Goal: Navigation & Orientation: Find specific page/section

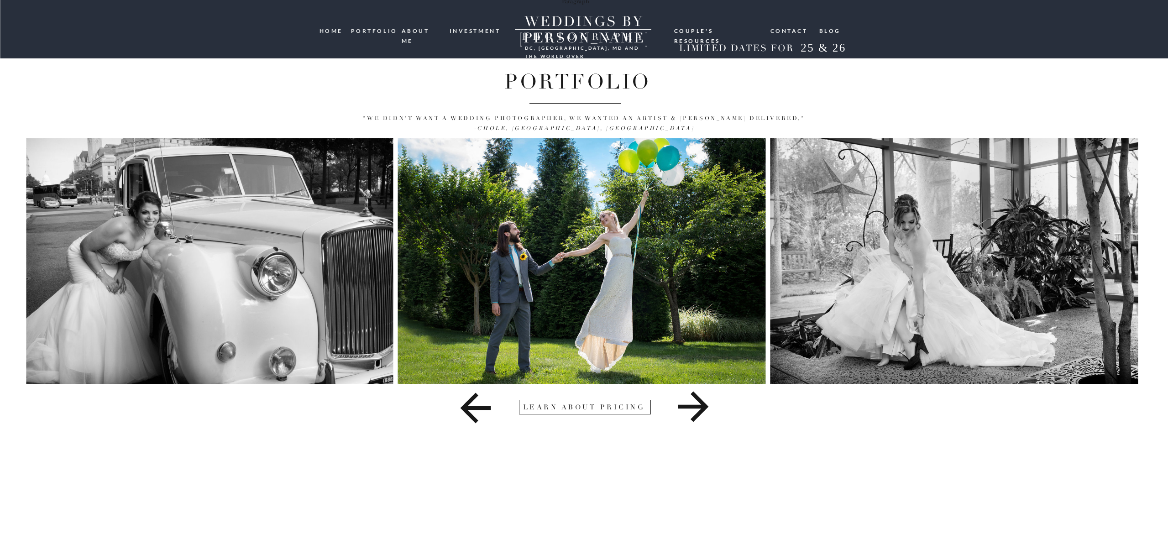
click at [702, 397] on icon at bounding box center [693, 407] width 669 height 46
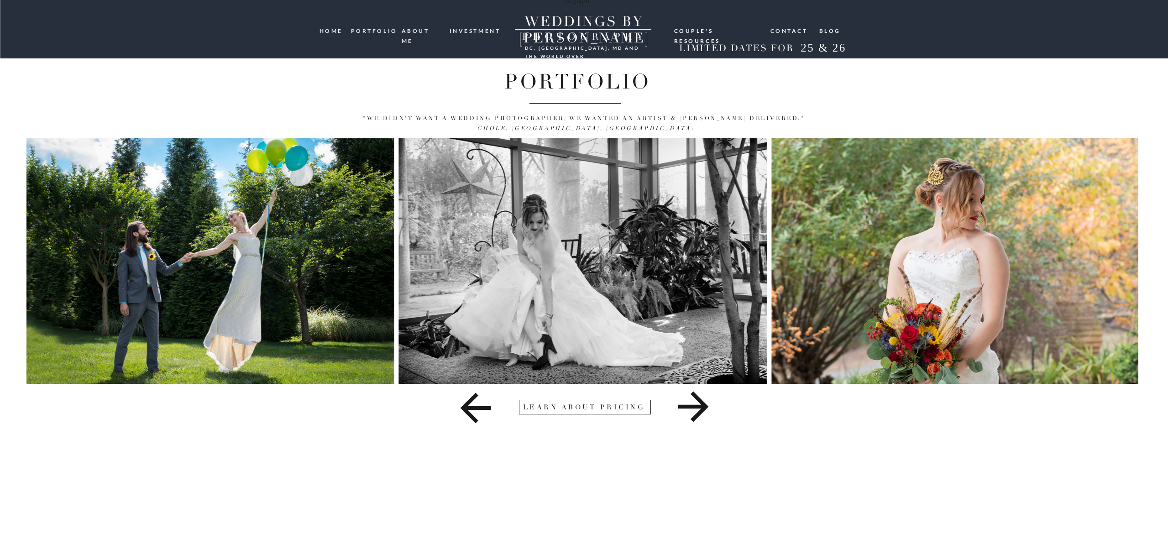
click at [702, 397] on icon at bounding box center [693, 407] width 669 height 46
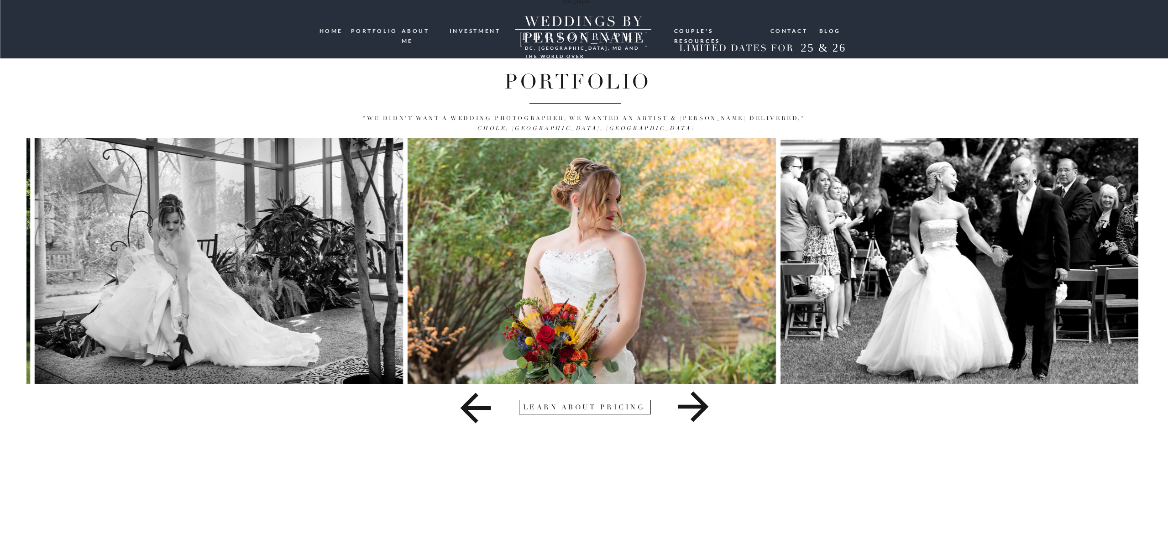
click at [702, 397] on icon at bounding box center [693, 407] width 669 height 46
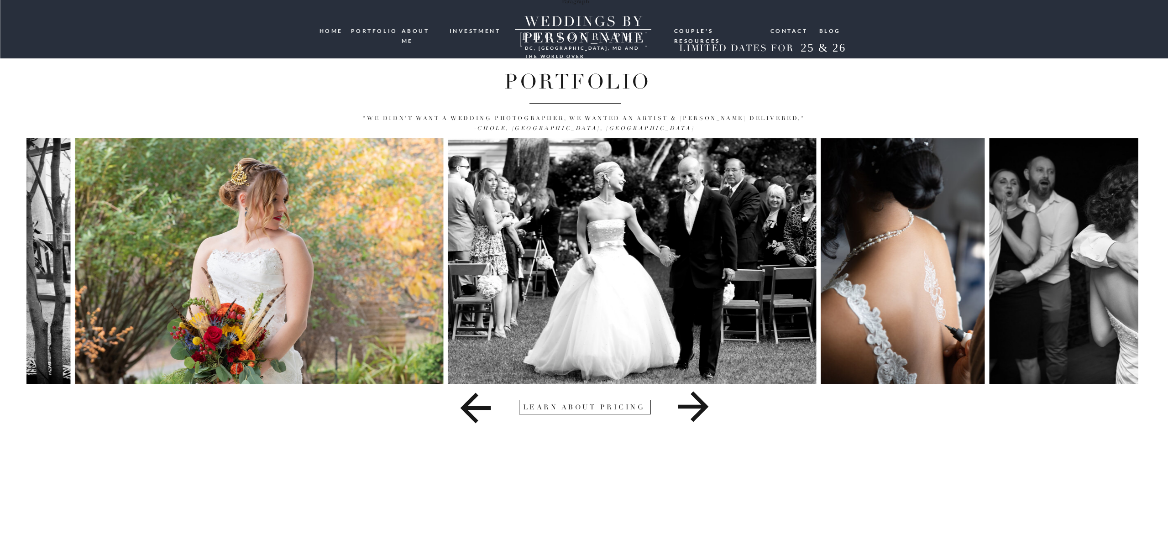
click at [702, 397] on icon at bounding box center [693, 407] width 669 height 46
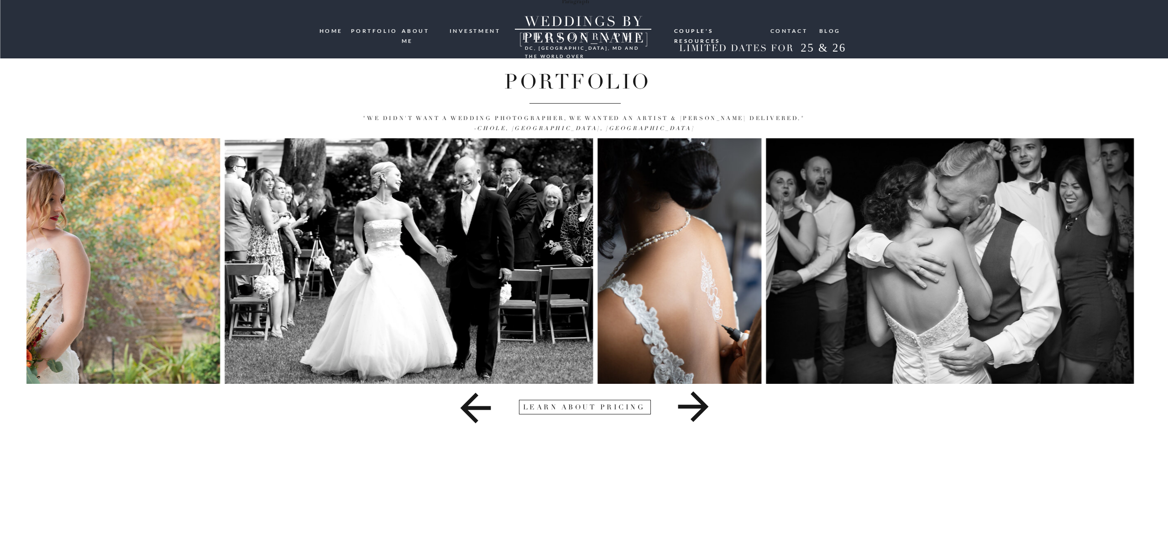
click at [702, 397] on icon at bounding box center [693, 407] width 669 height 46
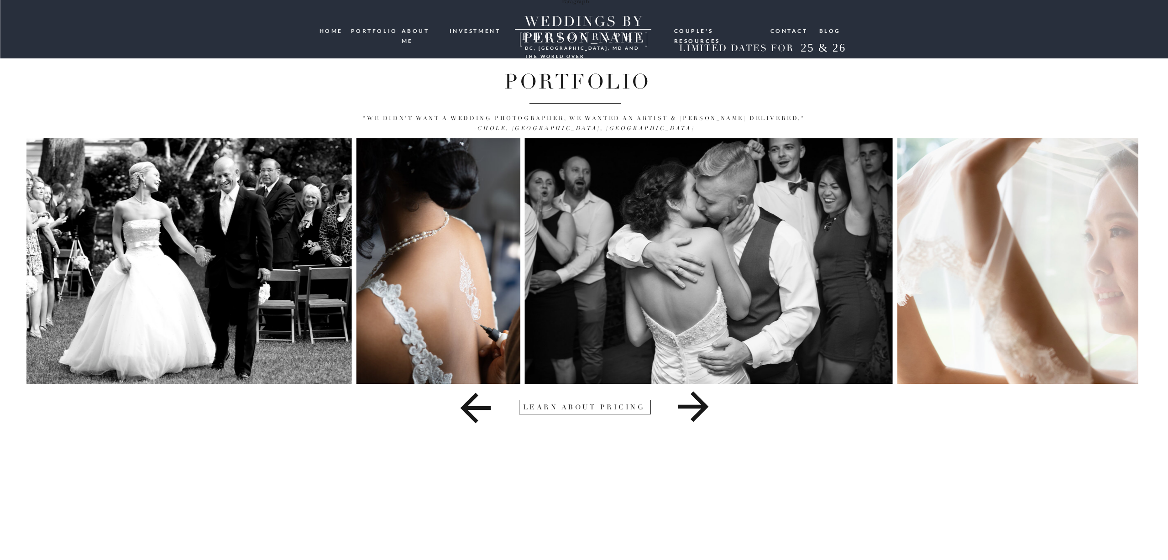
click at [702, 397] on icon at bounding box center [693, 407] width 669 height 46
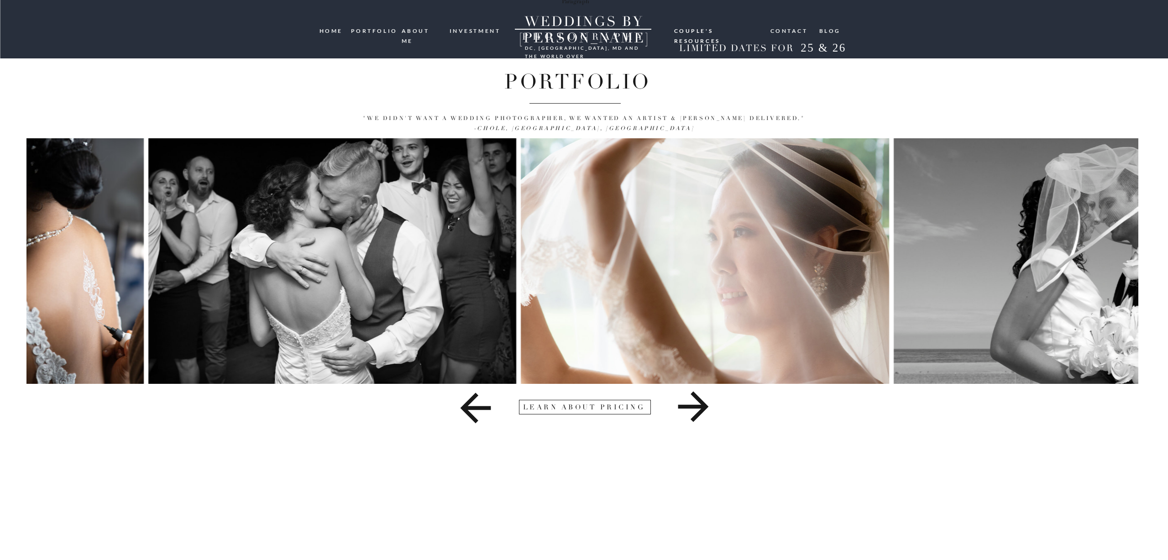
click at [702, 397] on icon at bounding box center [693, 407] width 669 height 46
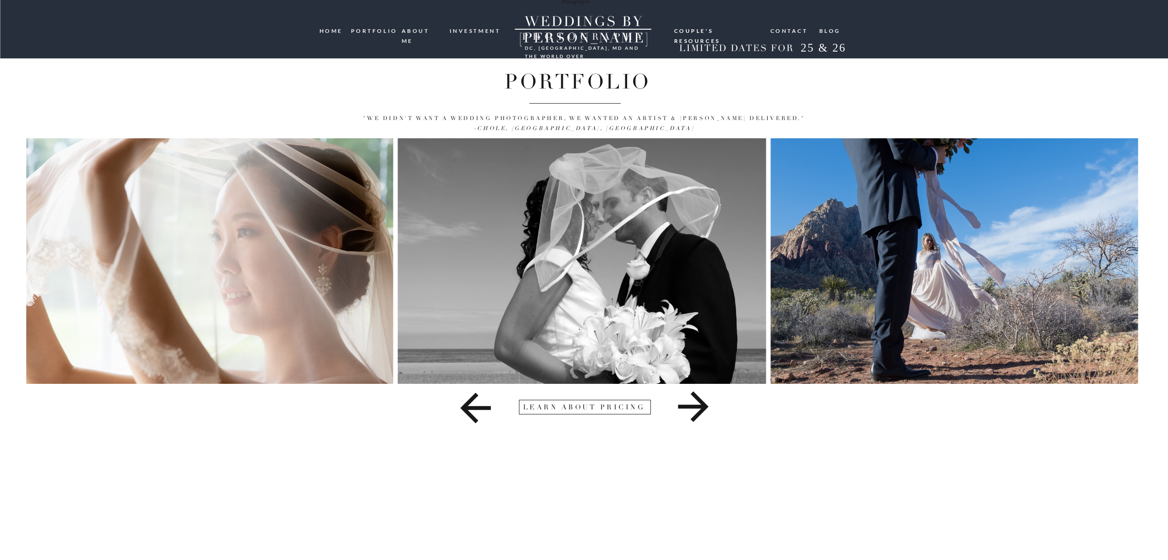
click at [377, 31] on nav "portfolio" at bounding box center [373, 30] width 44 height 9
click at [532, 329] on img at bounding box center [581, 261] width 368 height 246
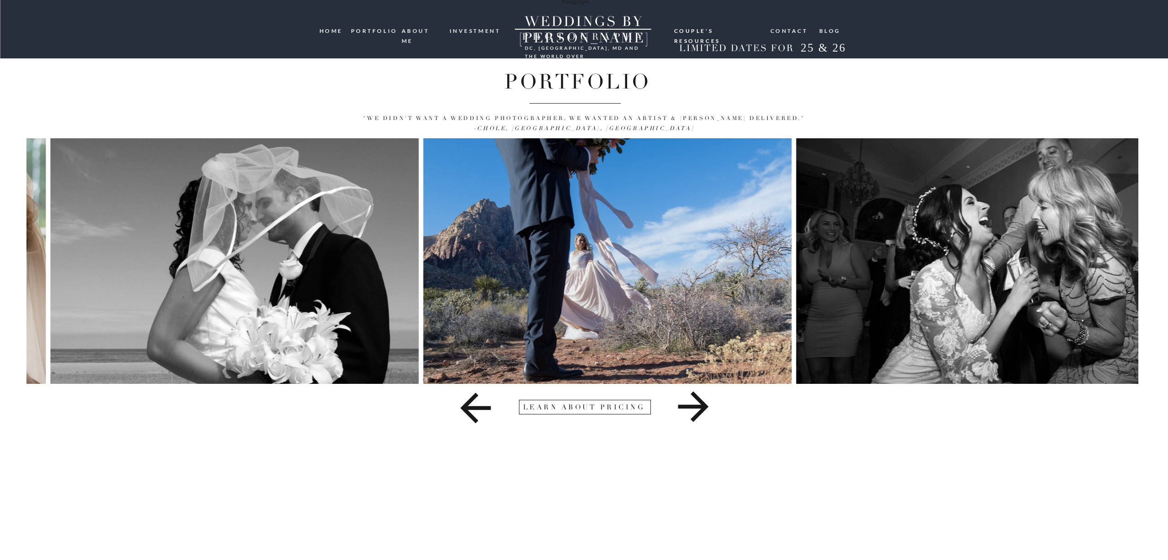
click at [279, 361] on img at bounding box center [234, 261] width 368 height 246
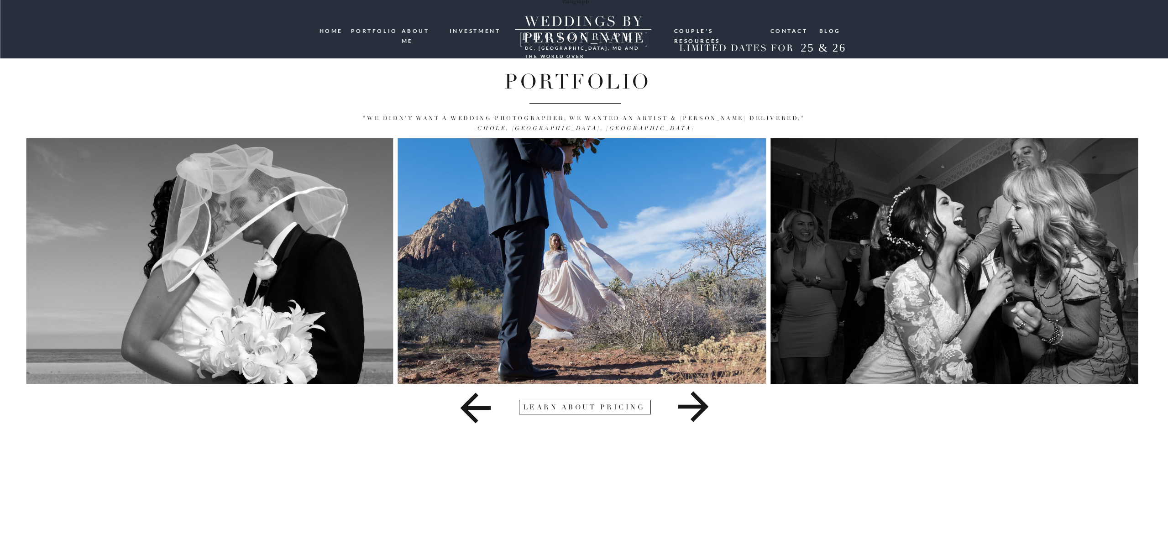
click at [696, 398] on icon at bounding box center [693, 407] width 31 height 31
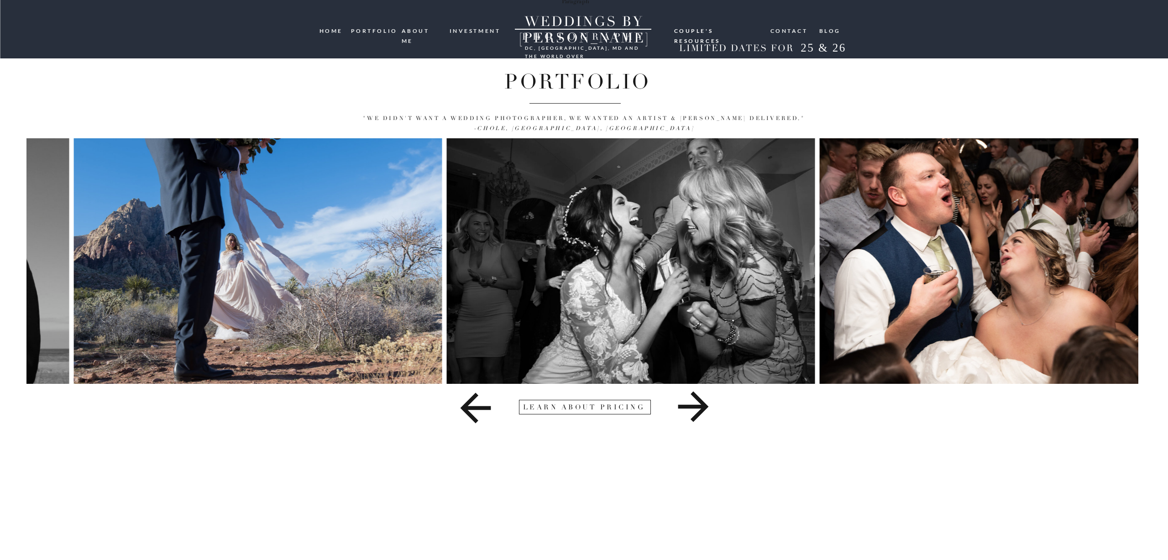
click at [696, 398] on icon at bounding box center [693, 407] width 31 height 31
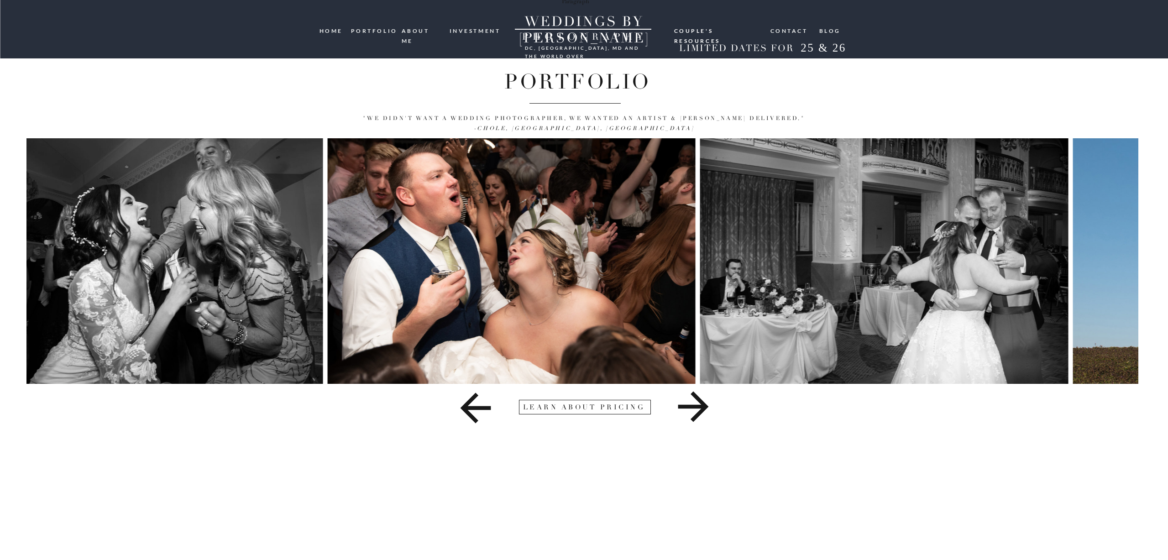
click at [696, 398] on icon at bounding box center [693, 407] width 31 height 31
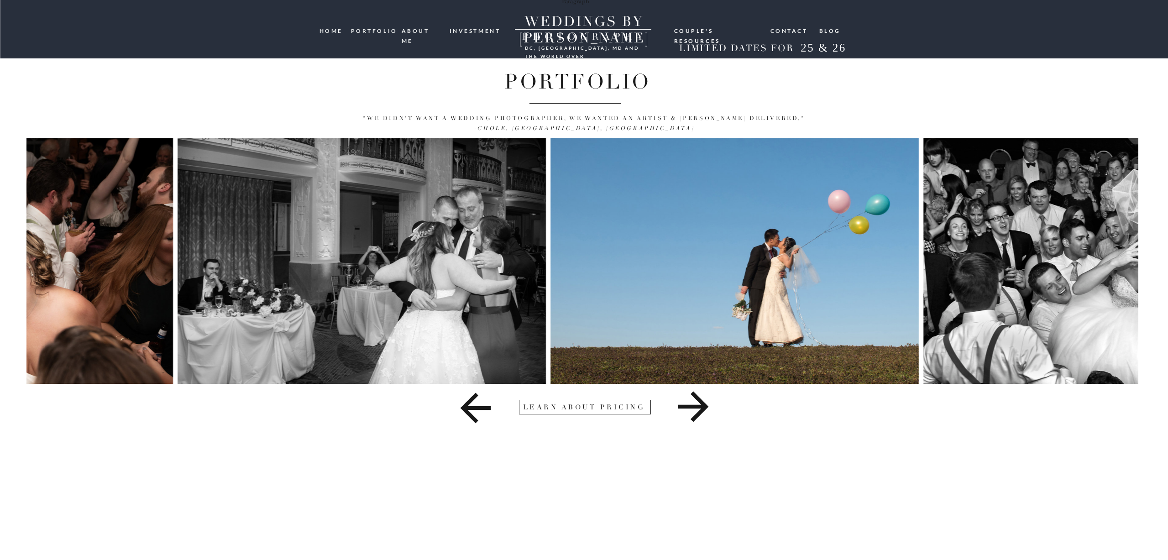
click at [696, 398] on icon at bounding box center [693, 407] width 31 height 31
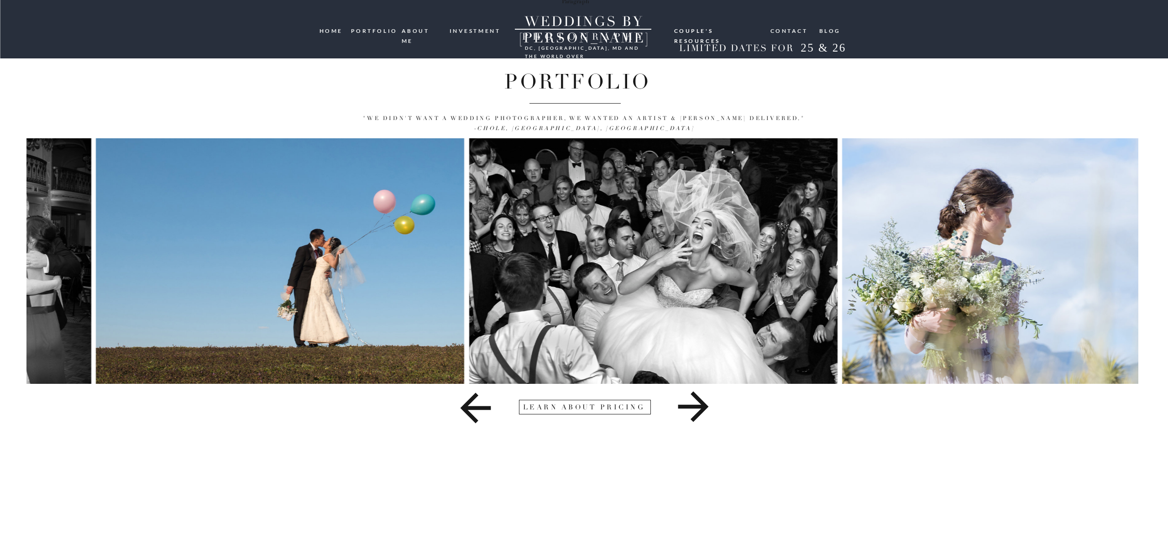
click at [696, 398] on icon at bounding box center [693, 407] width 31 height 31
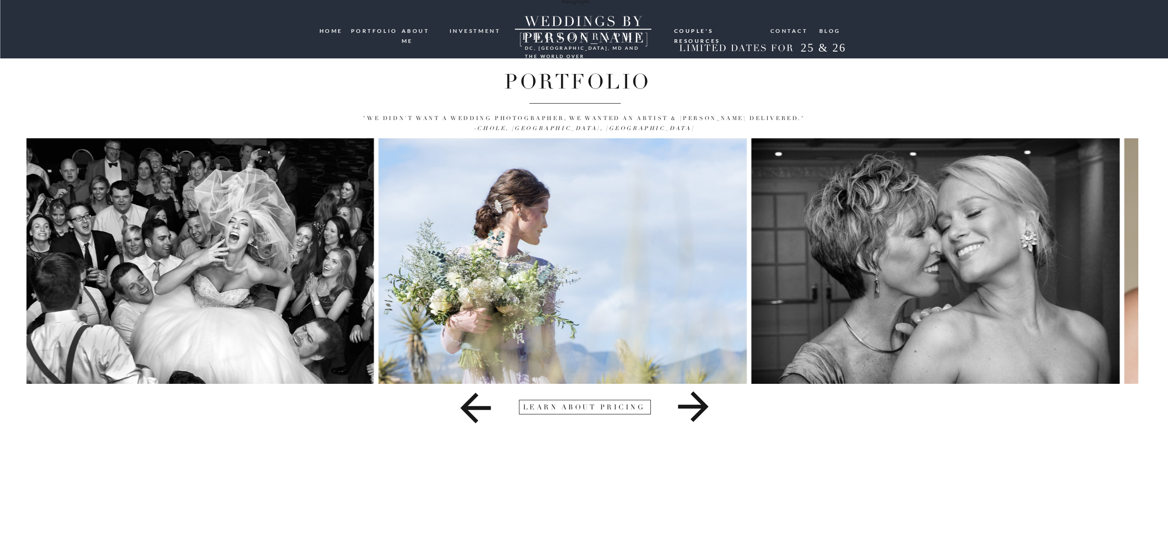
click at [696, 398] on icon at bounding box center [693, 407] width 31 height 31
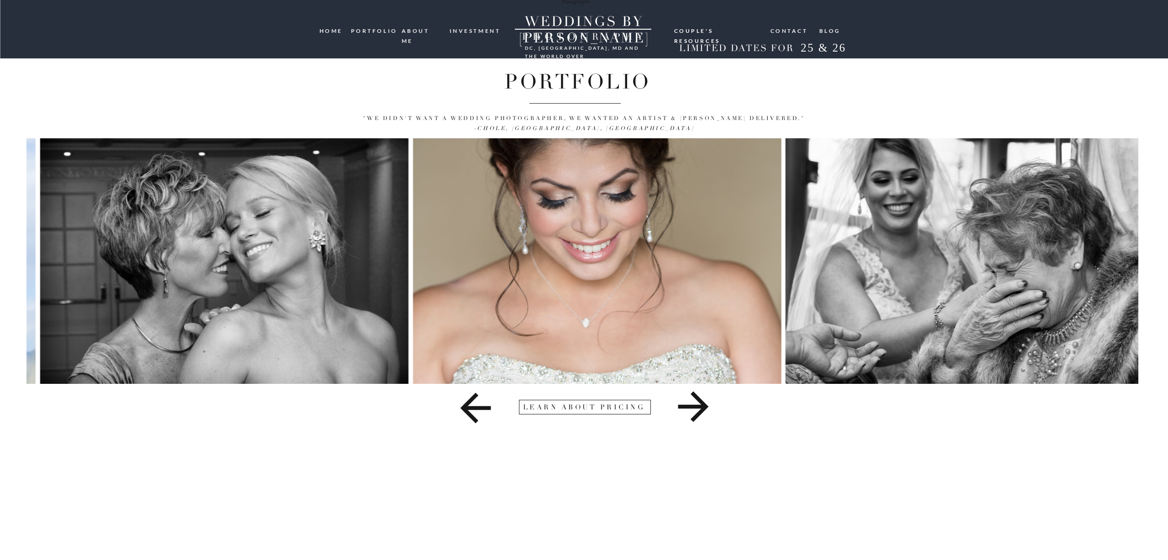
click at [696, 398] on icon at bounding box center [693, 407] width 31 height 31
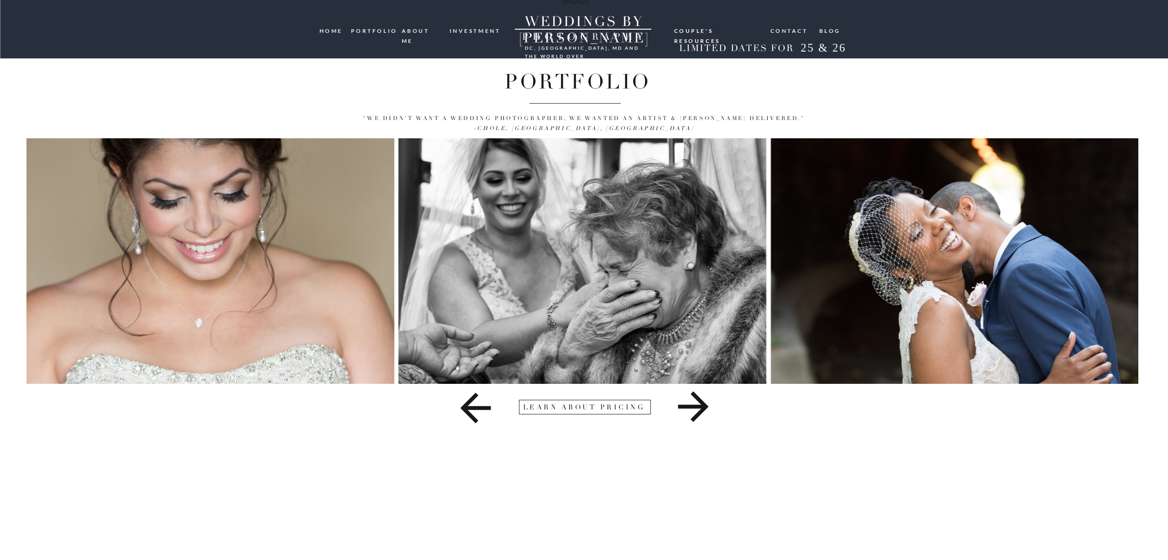
click at [696, 398] on icon at bounding box center [693, 407] width 31 height 31
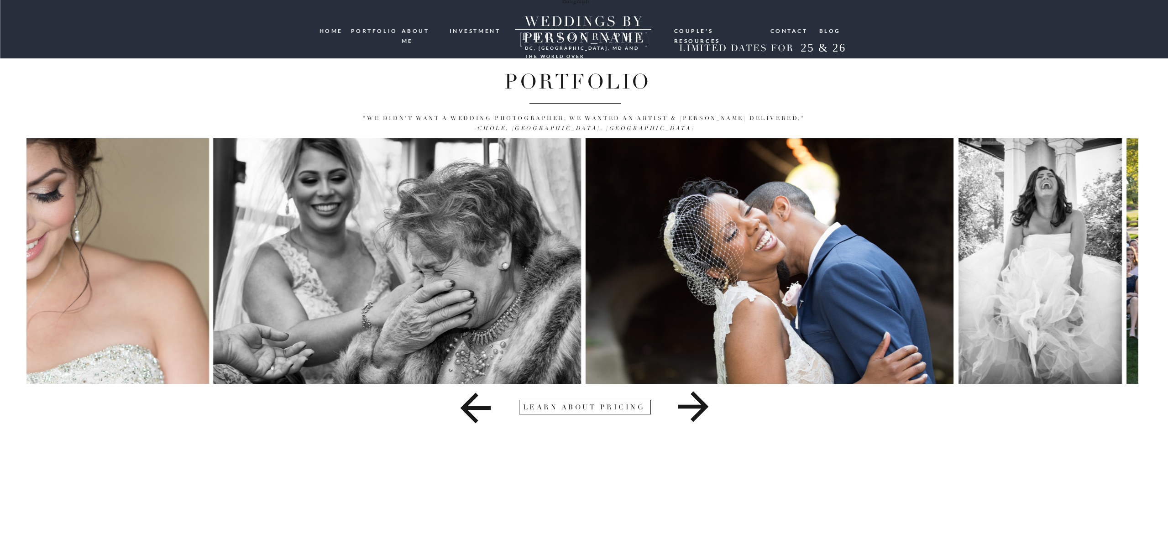
click at [696, 398] on icon at bounding box center [693, 407] width 31 height 31
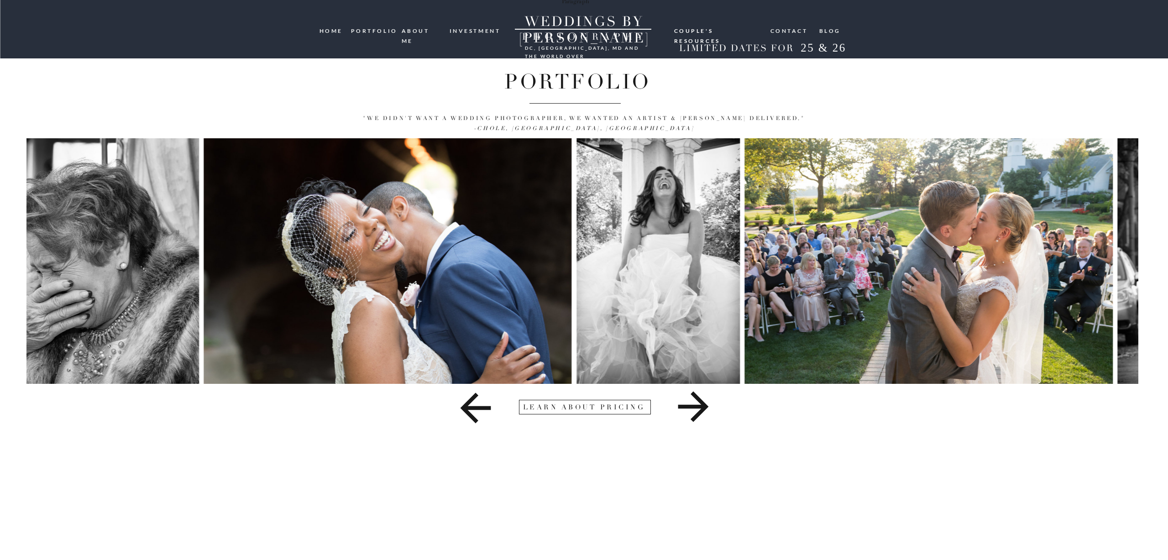
click at [696, 398] on icon at bounding box center [693, 407] width 31 height 31
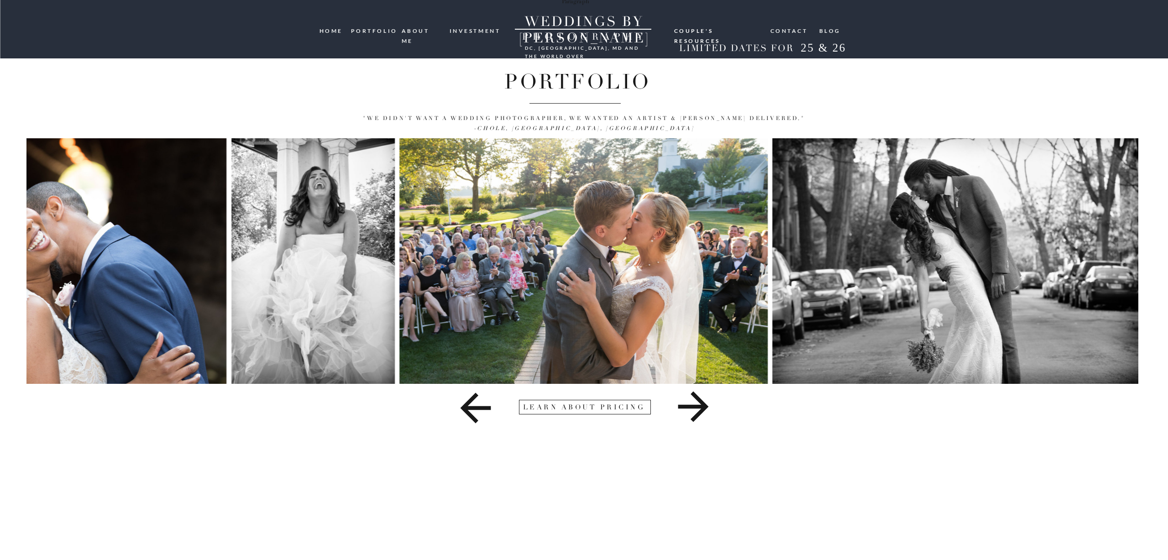
click at [696, 398] on icon at bounding box center [693, 407] width 31 height 31
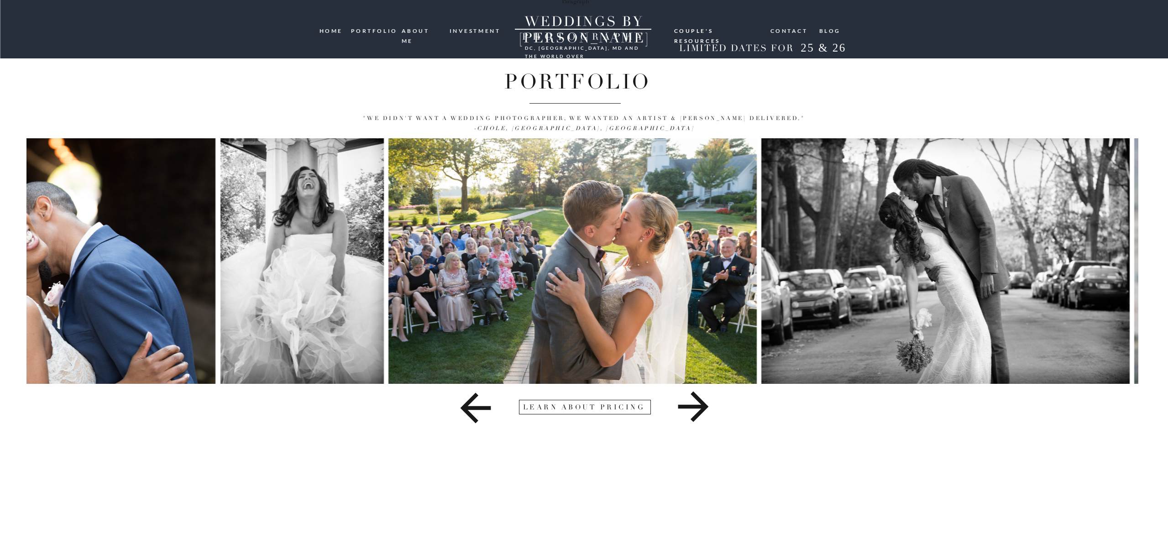
click at [696, 398] on icon at bounding box center [693, 407] width 31 height 31
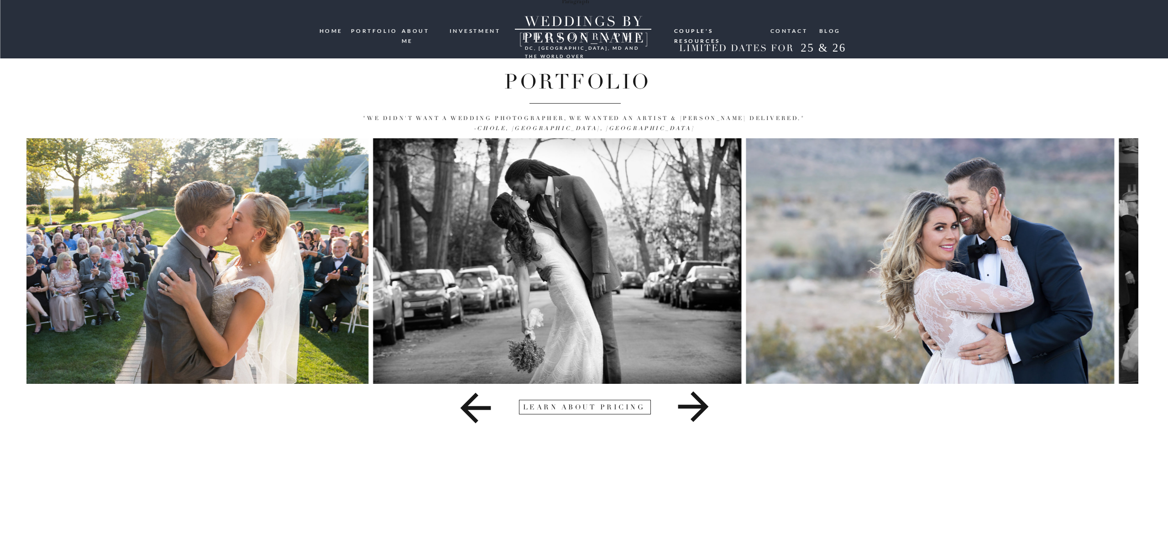
click at [696, 398] on icon at bounding box center [693, 407] width 31 height 31
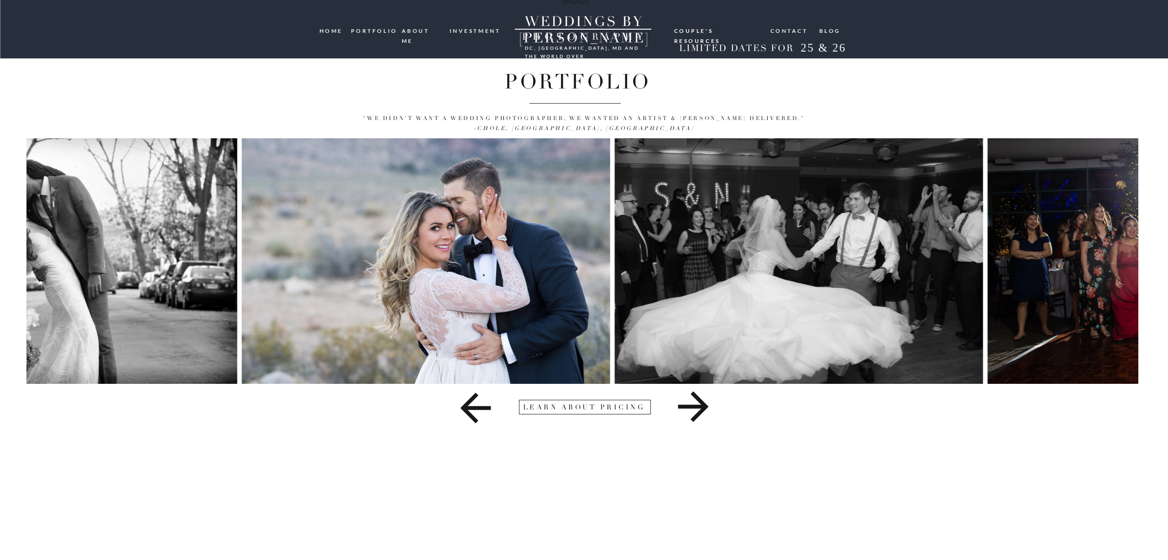
click at [696, 398] on icon at bounding box center [693, 407] width 31 height 31
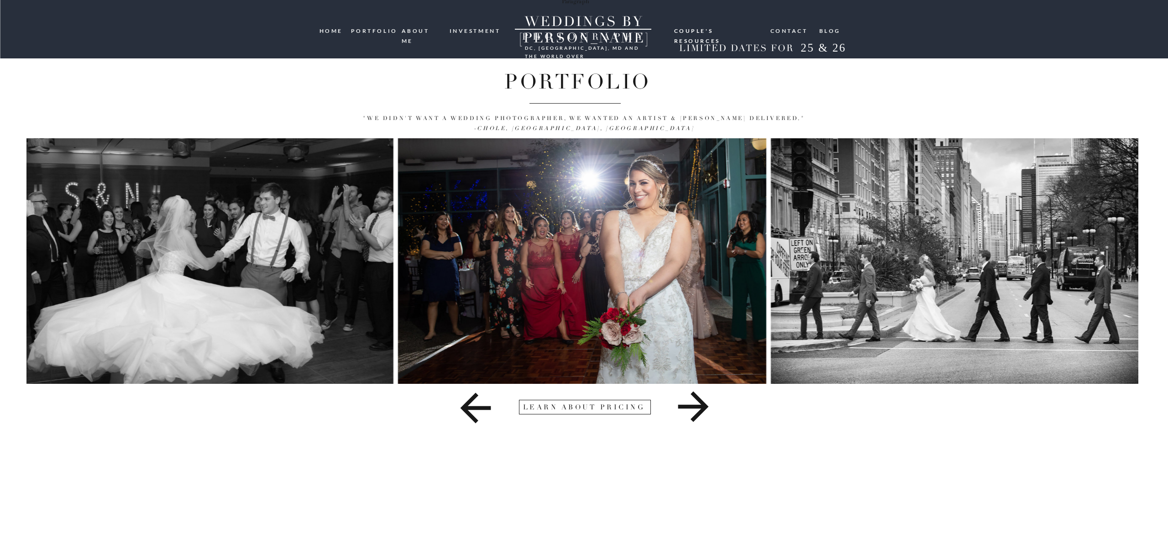
click at [696, 398] on icon at bounding box center [693, 407] width 31 height 31
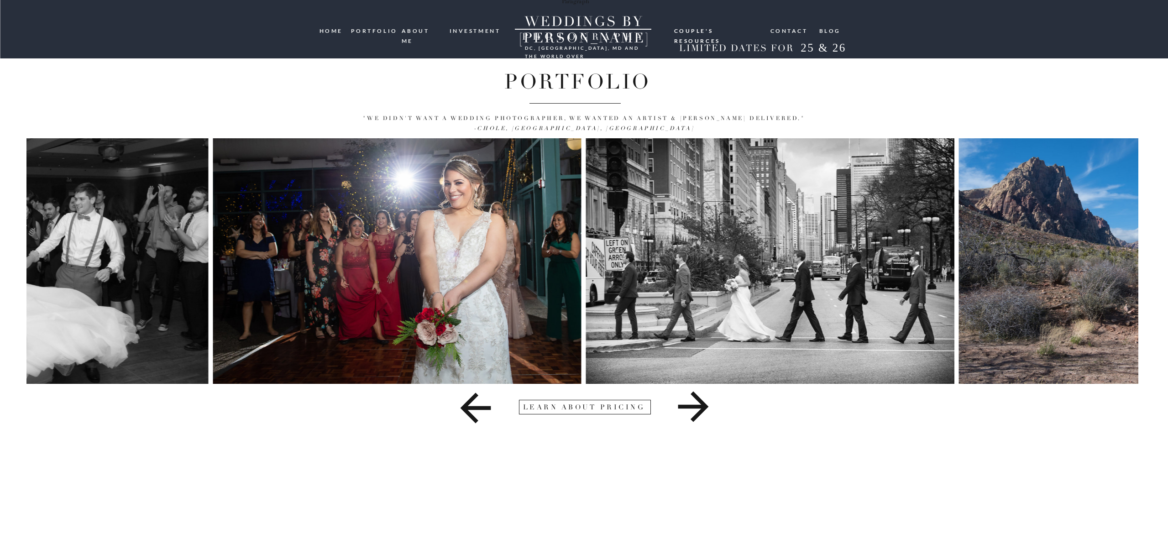
click at [696, 398] on icon at bounding box center [693, 407] width 31 height 31
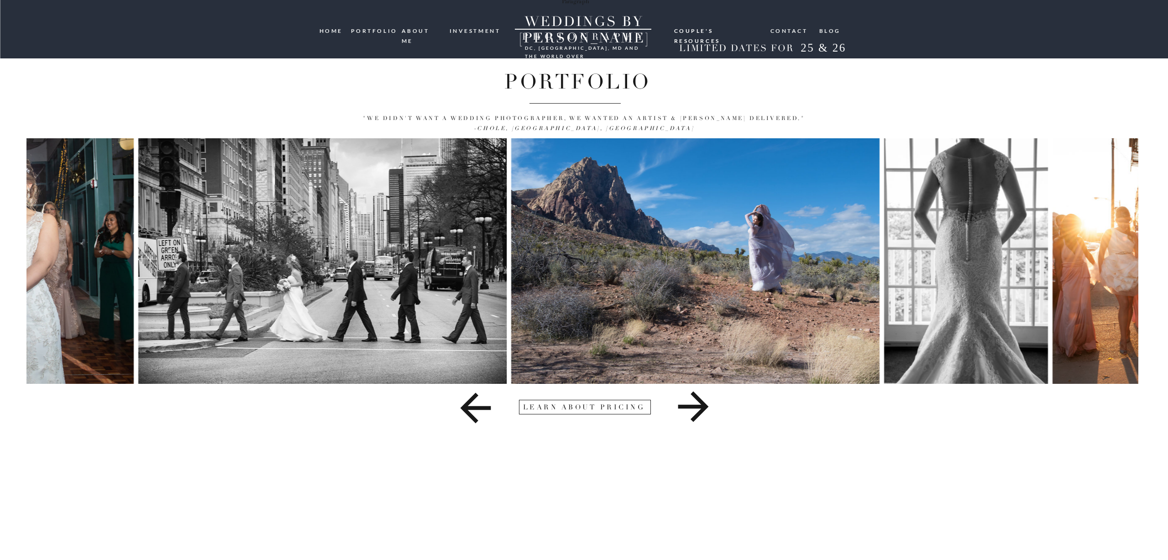
click at [696, 398] on icon at bounding box center [693, 407] width 31 height 31
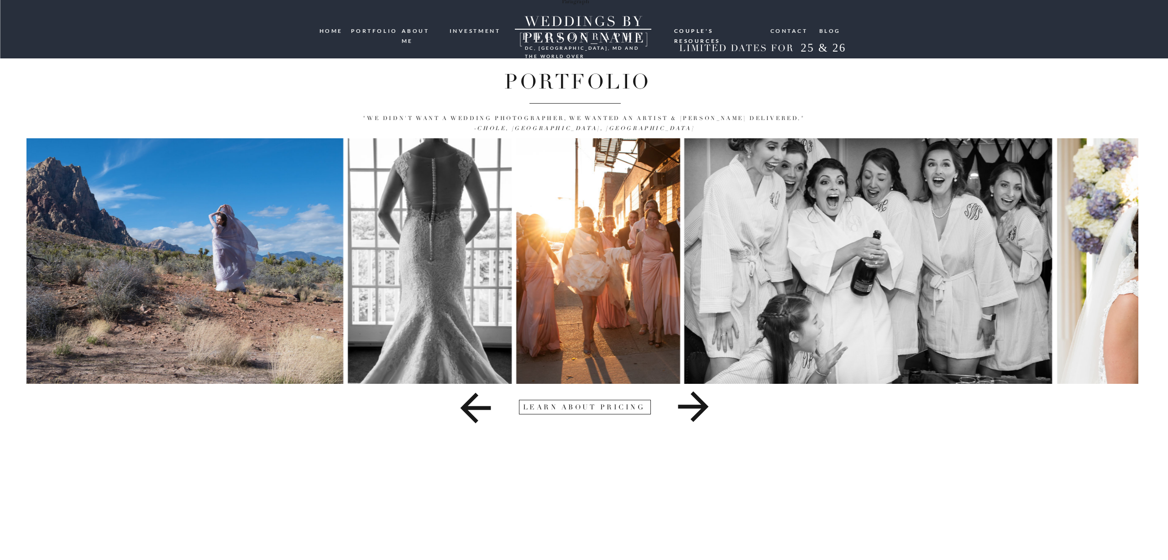
click at [696, 398] on icon at bounding box center [693, 407] width 31 height 31
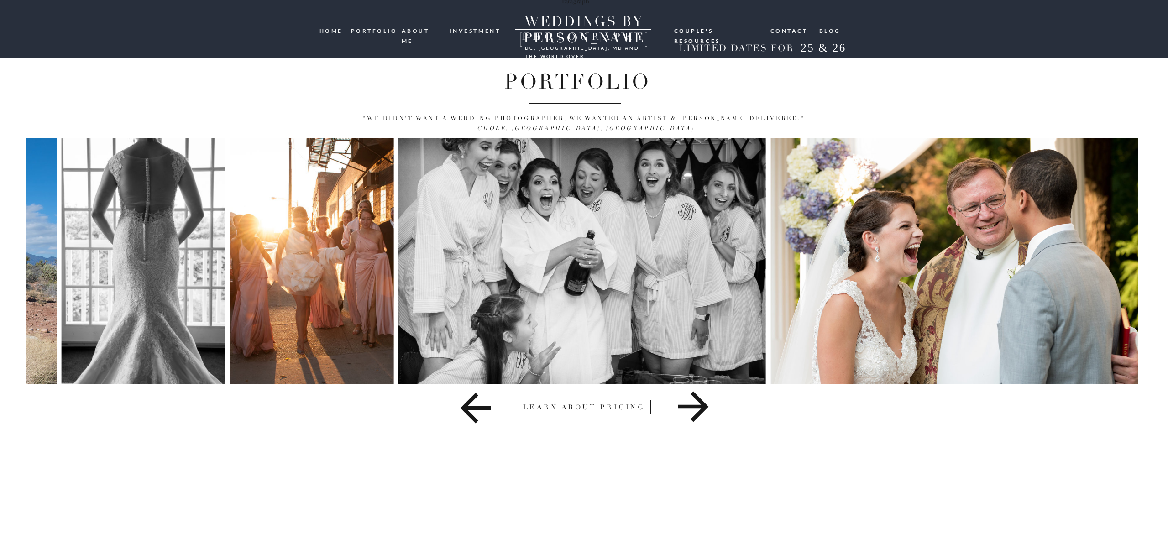
click at [696, 398] on icon at bounding box center [693, 407] width 31 height 31
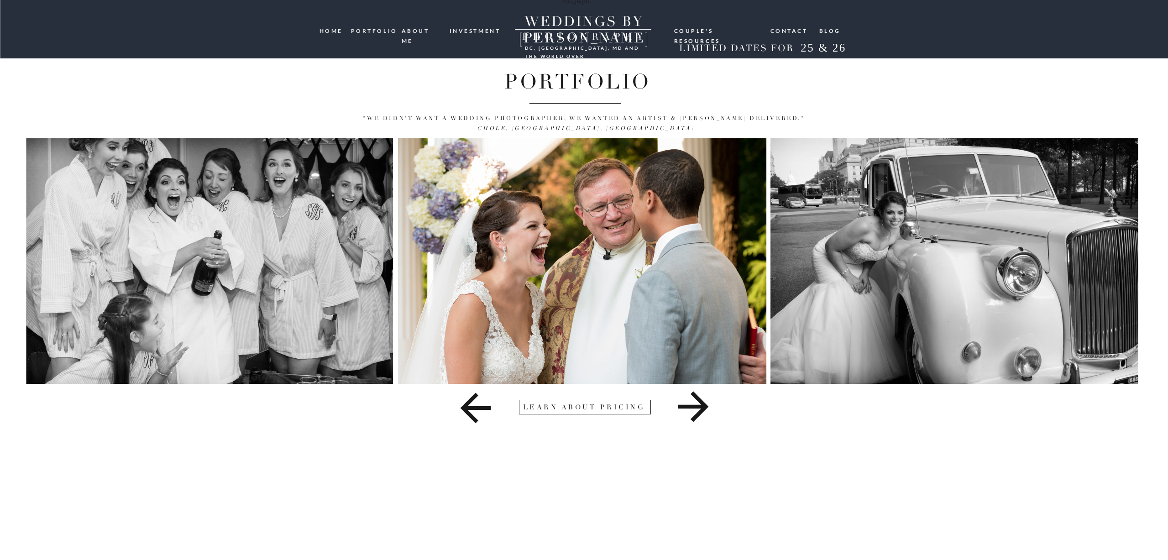
click at [699, 396] on icon at bounding box center [693, 407] width 669 height 46
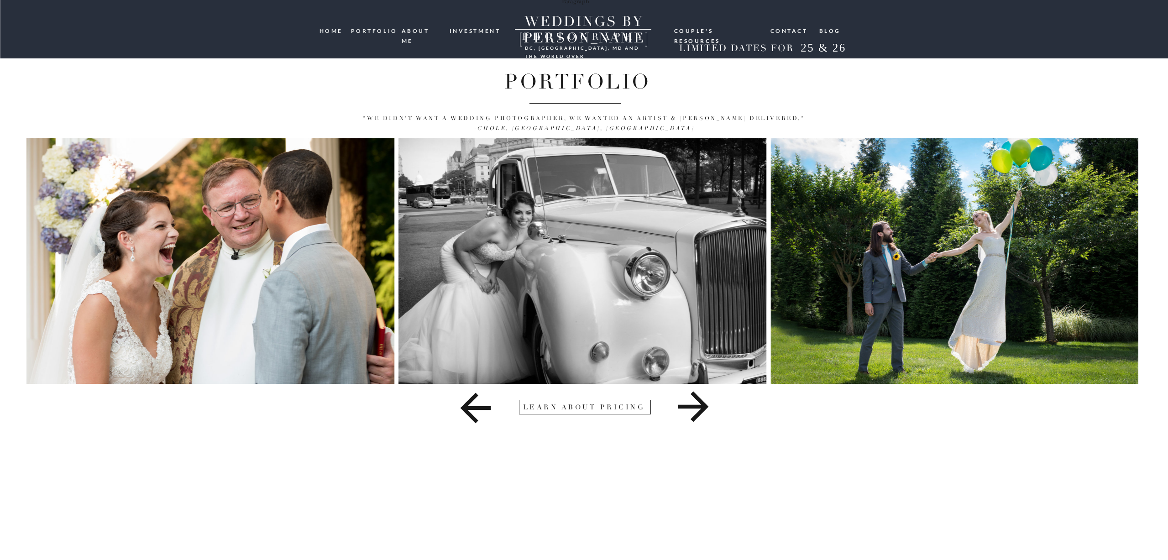
click at [699, 396] on icon at bounding box center [693, 407] width 669 height 46
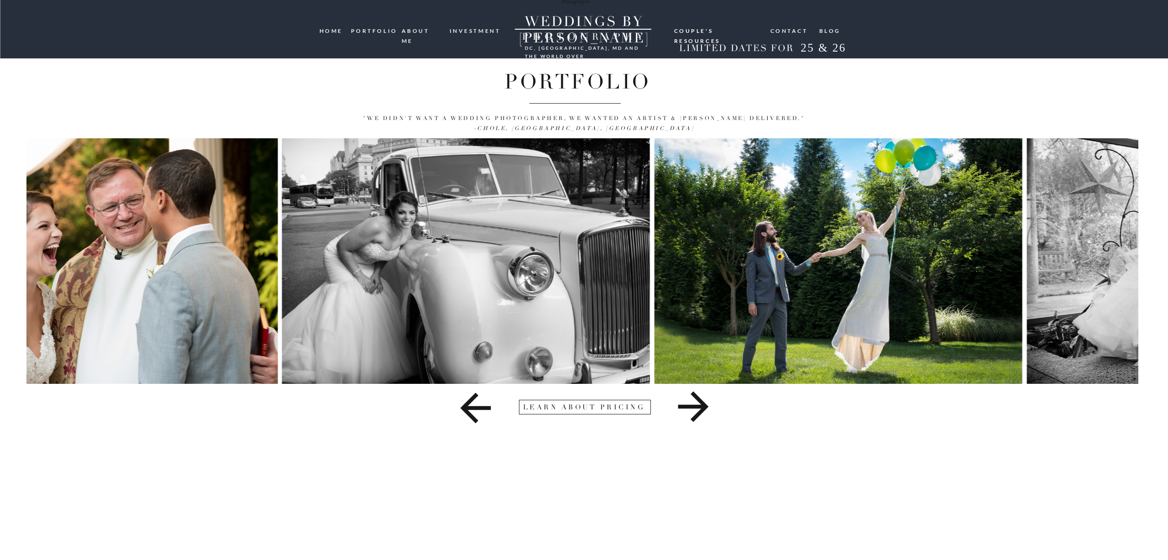
click at [699, 396] on icon at bounding box center [693, 407] width 669 height 46
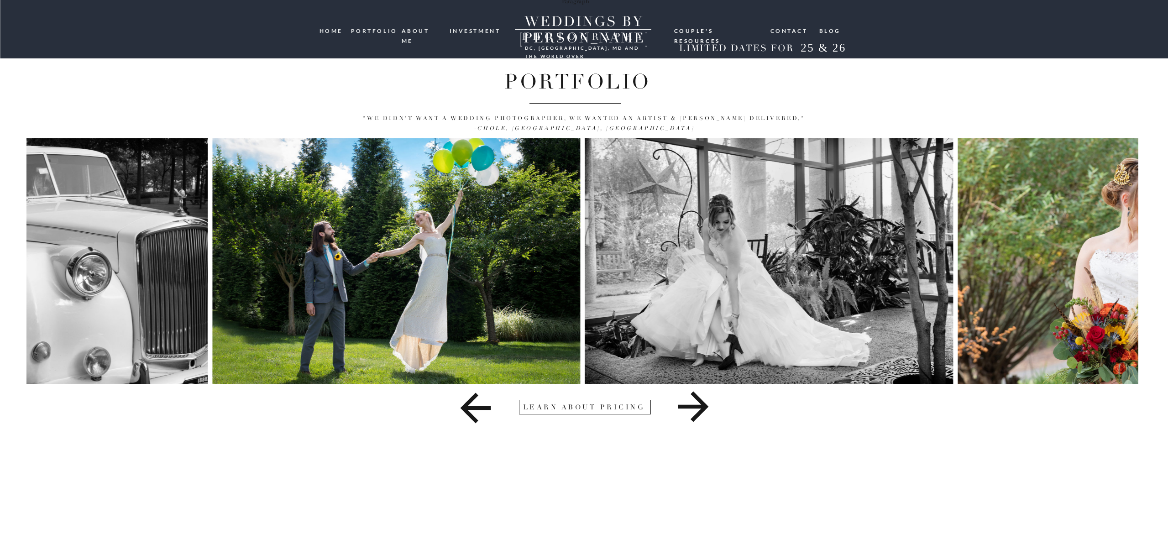
click at [699, 396] on icon at bounding box center [693, 407] width 669 height 46
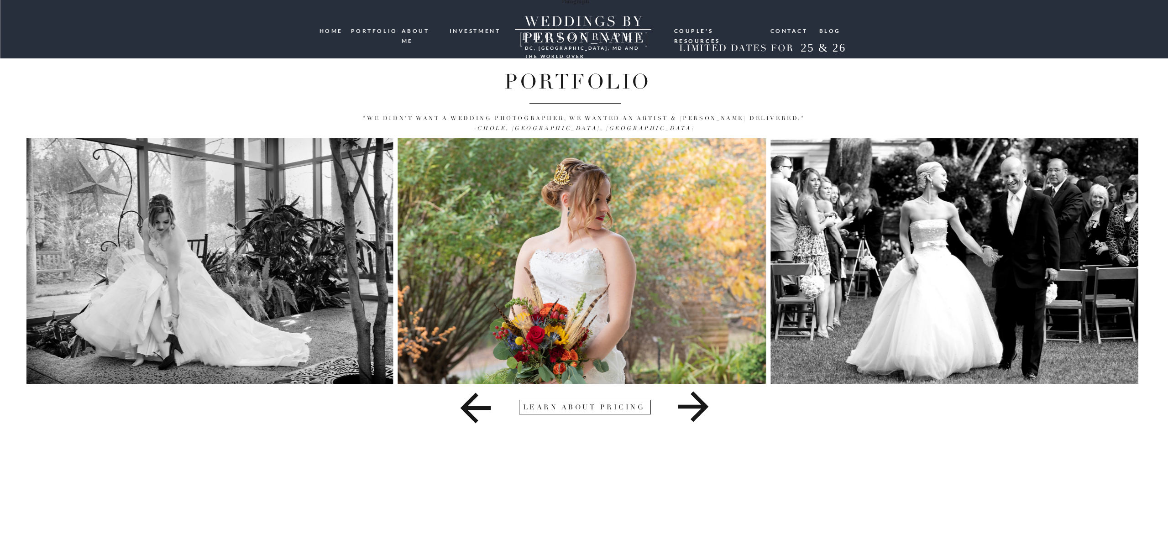
click at [699, 396] on icon at bounding box center [693, 407] width 669 height 46
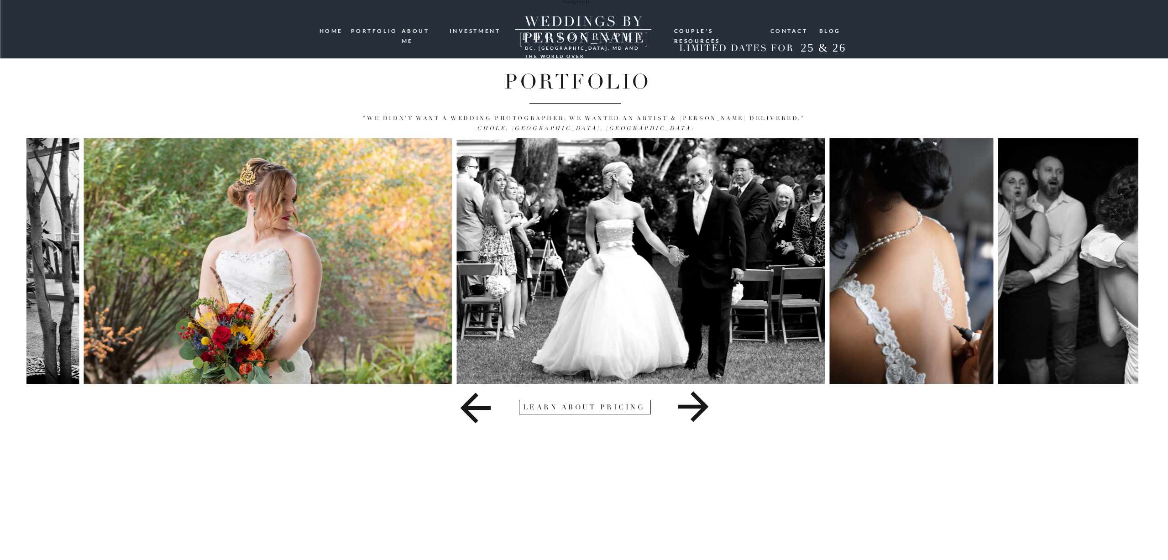
click at [699, 396] on icon at bounding box center [693, 407] width 669 height 46
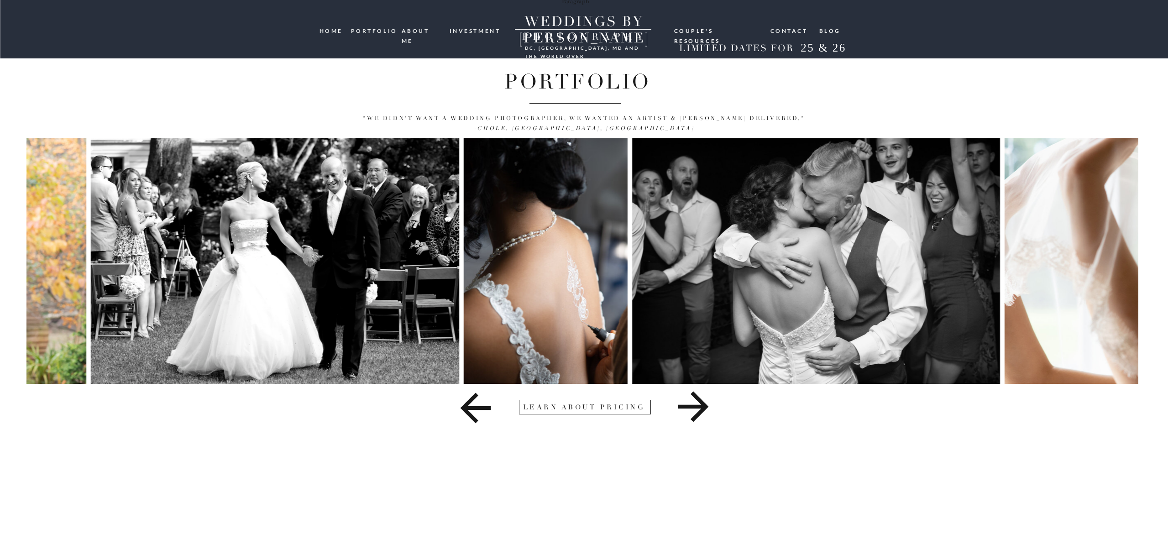
click at [699, 396] on icon at bounding box center [693, 407] width 669 height 46
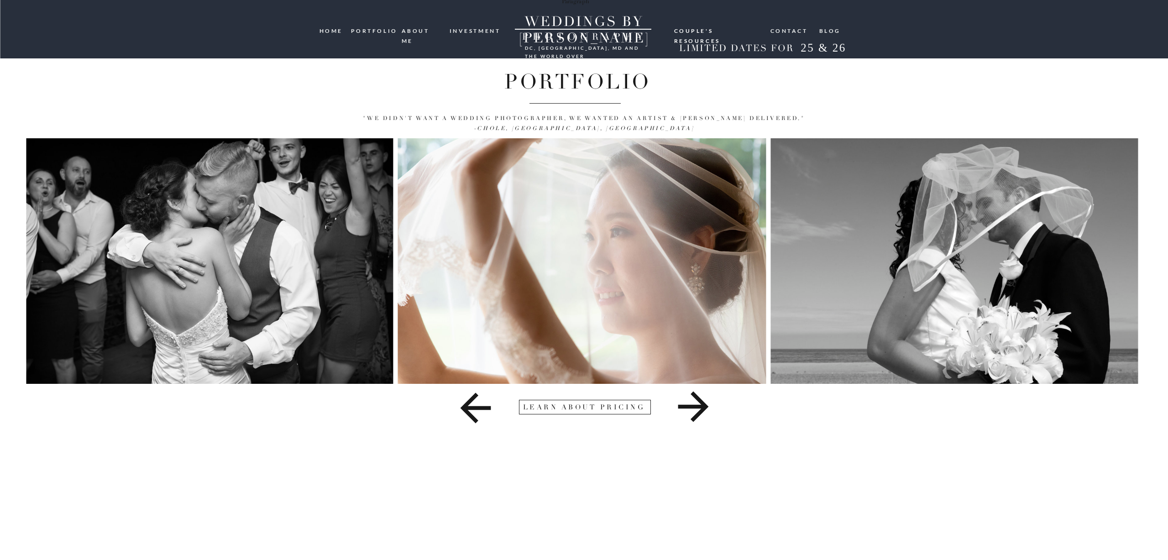
click at [696, 398] on icon at bounding box center [693, 407] width 31 height 31
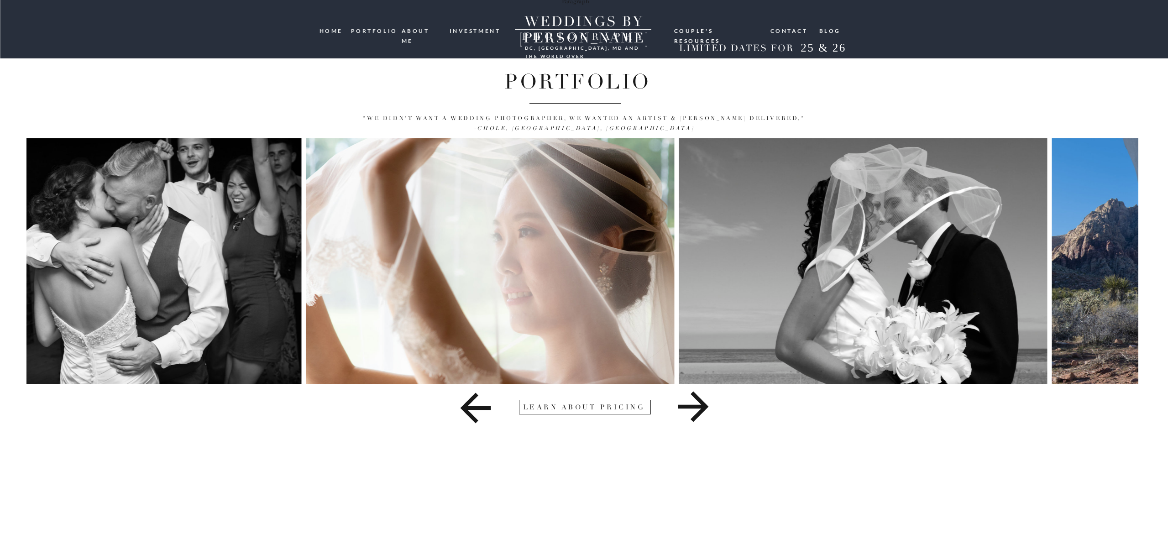
click at [696, 398] on icon at bounding box center [693, 407] width 31 height 31
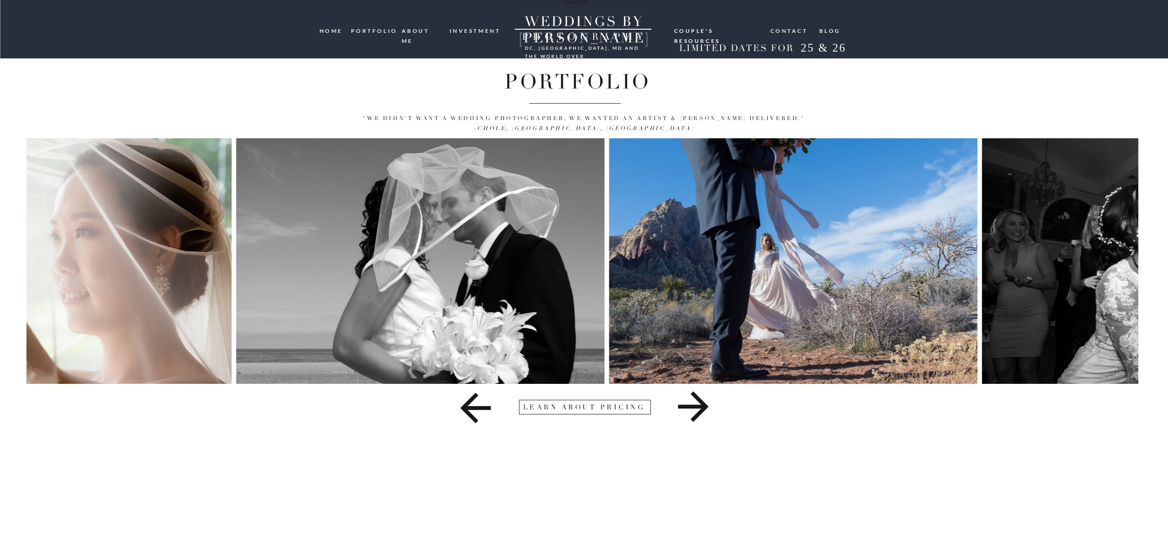
click at [696, 398] on icon at bounding box center [693, 407] width 31 height 31
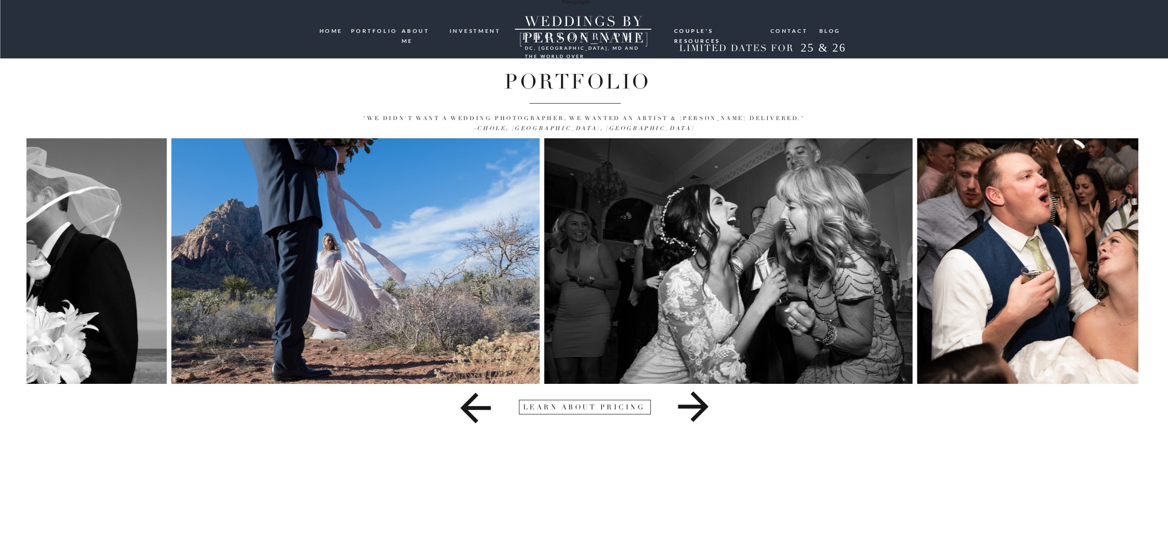
click at [696, 398] on icon at bounding box center [693, 407] width 31 height 31
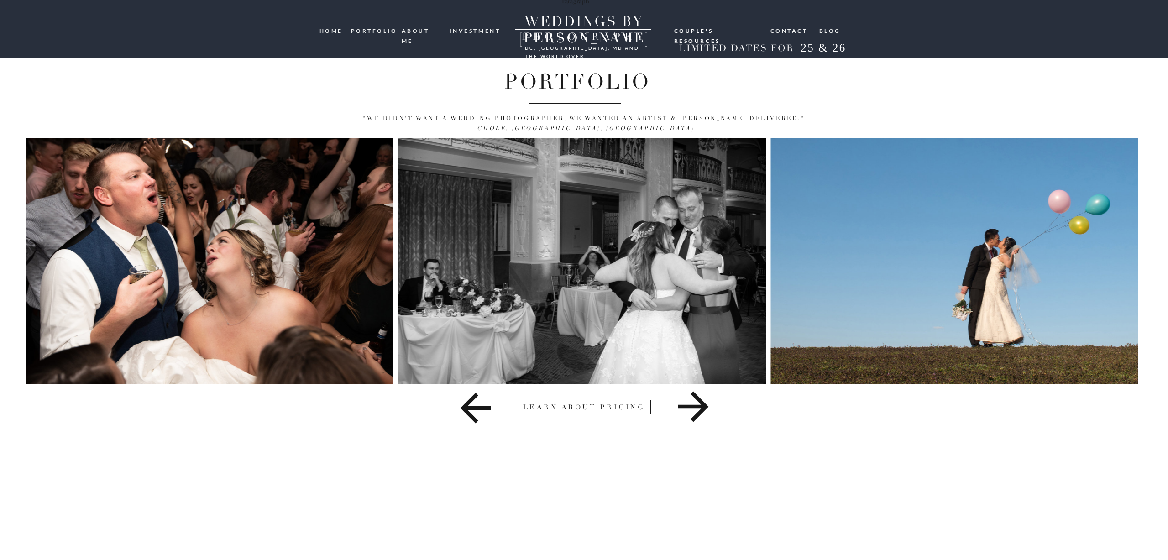
click at [696, 398] on icon at bounding box center [693, 407] width 31 height 31
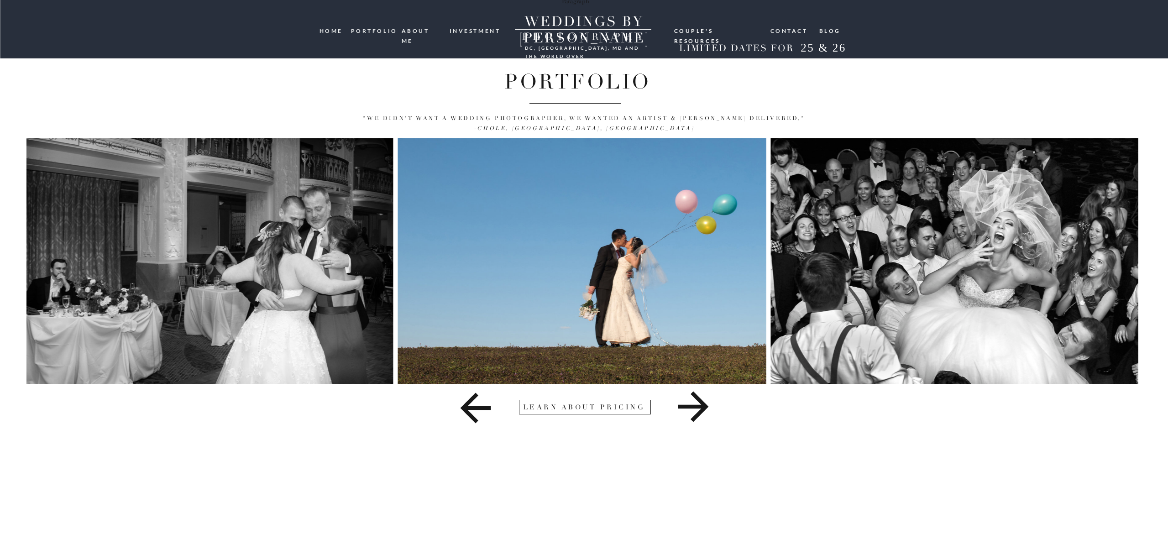
click at [696, 398] on icon at bounding box center [693, 407] width 31 height 31
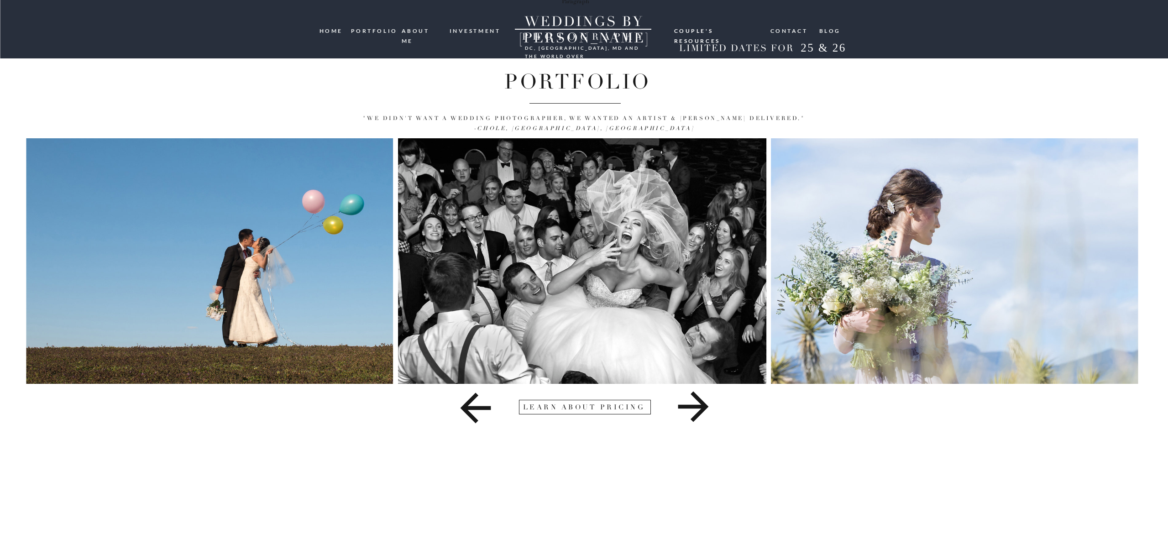
click at [696, 398] on icon at bounding box center [693, 407] width 31 height 31
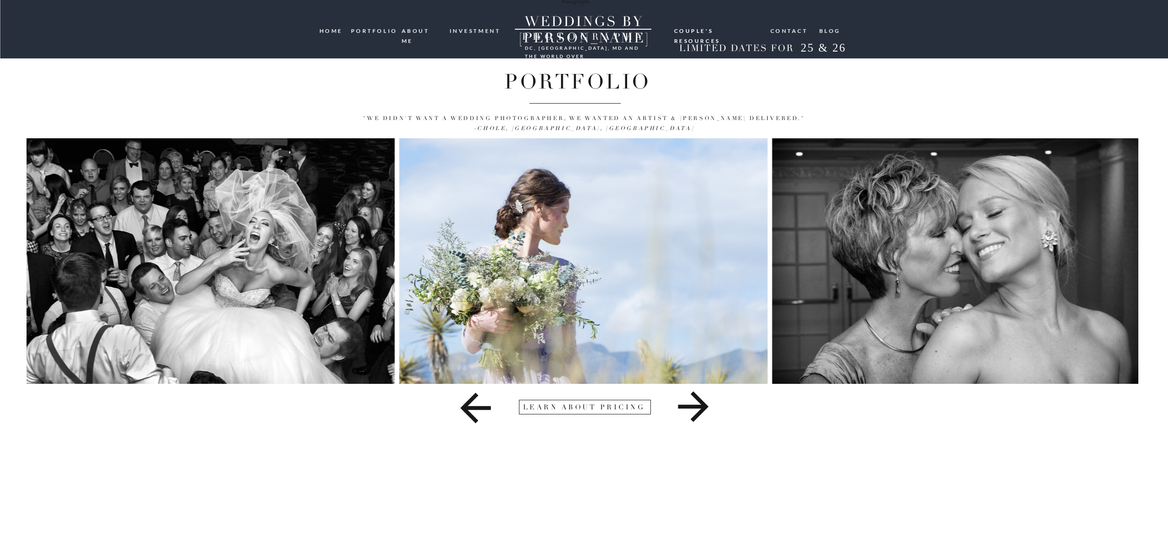
click at [696, 398] on icon at bounding box center [693, 407] width 31 height 31
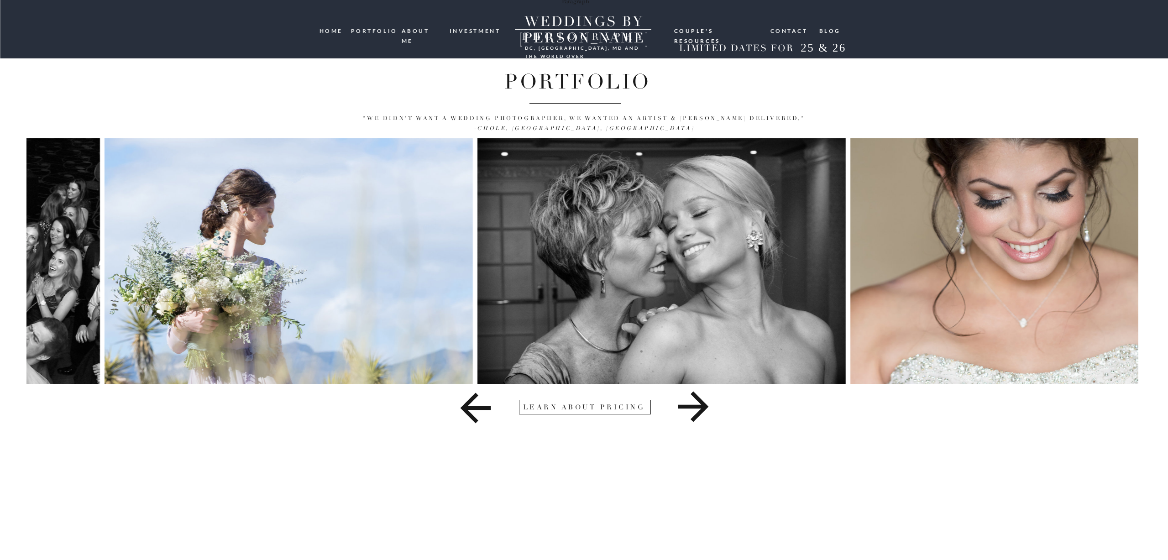
click at [696, 398] on icon at bounding box center [693, 407] width 31 height 31
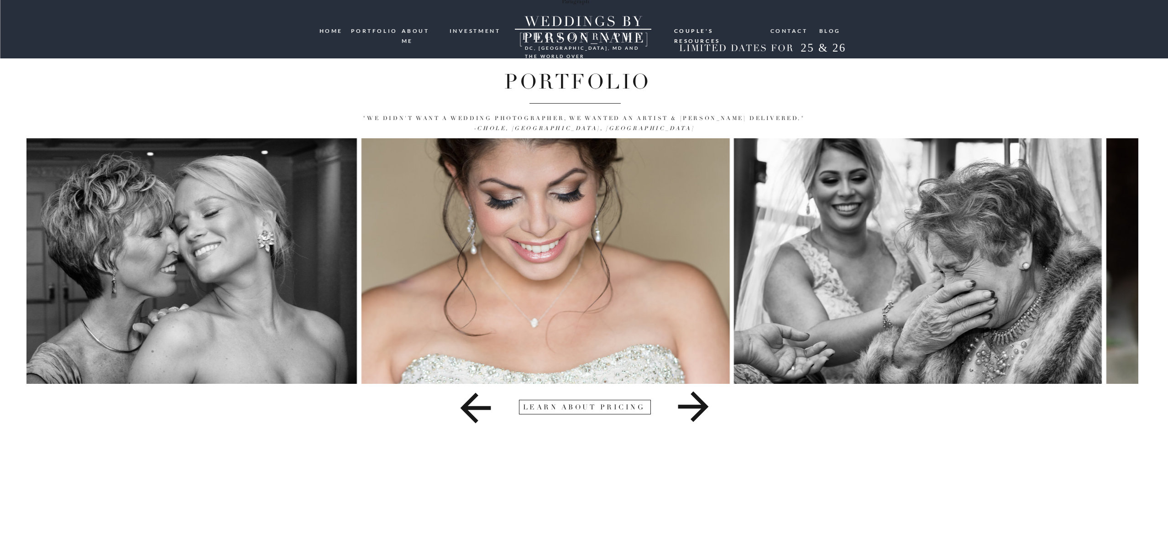
click at [696, 398] on icon at bounding box center [693, 407] width 31 height 31
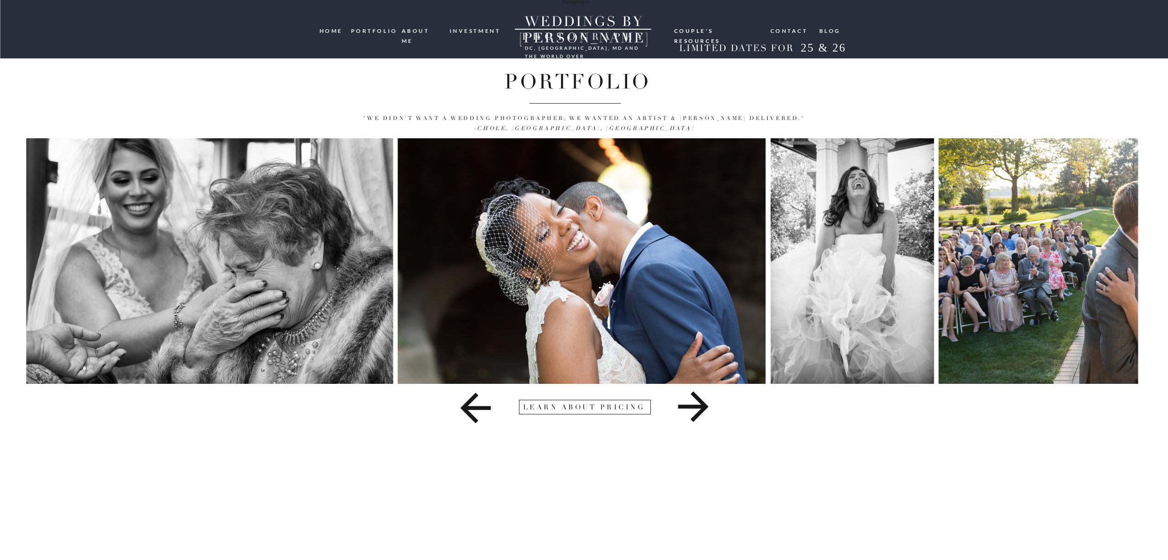
click at [725, 29] on nav "Couple's resources" at bounding box center [718, 29] width 88 height 7
